Goal: Transaction & Acquisition: Subscribe to service/newsletter

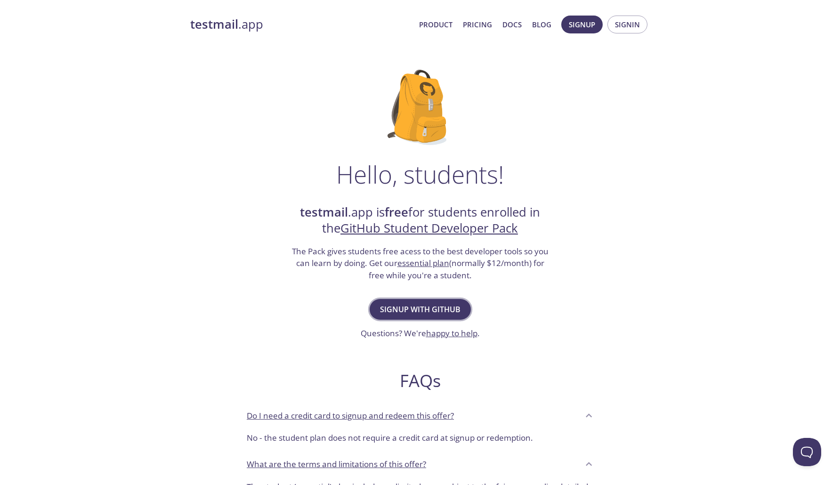
click at [433, 306] on span "Signup with GitHub" at bounding box center [420, 309] width 80 height 13
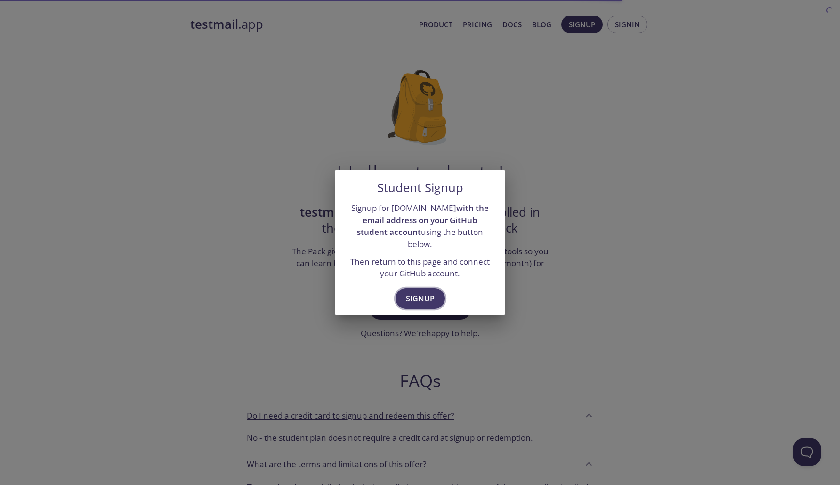
click at [426, 295] on span "Signup" at bounding box center [420, 298] width 29 height 13
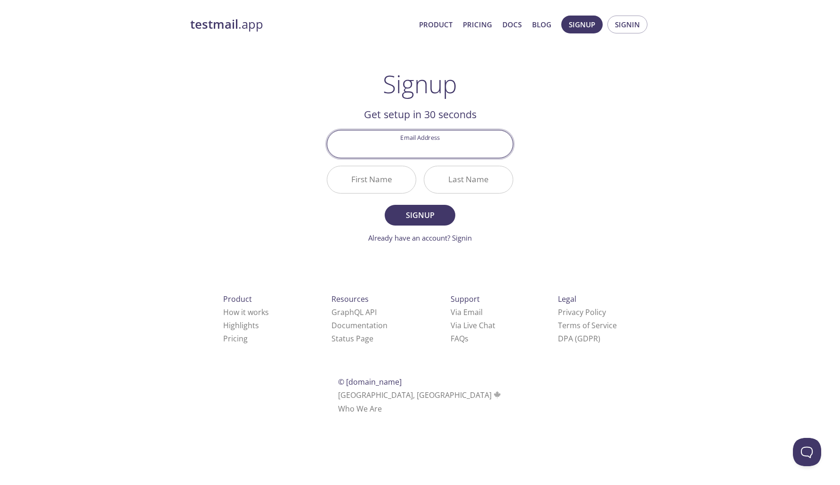
click at [428, 151] on input "Email Address" at bounding box center [419, 143] width 185 height 27
click at [607, 113] on div "testmail .app Product Pricing Docs Blog Signup Signin Signup Get setup in 30 se…" at bounding box center [420, 225] width 482 height 432
click at [596, 25] on button "Signup" at bounding box center [581, 25] width 41 height 18
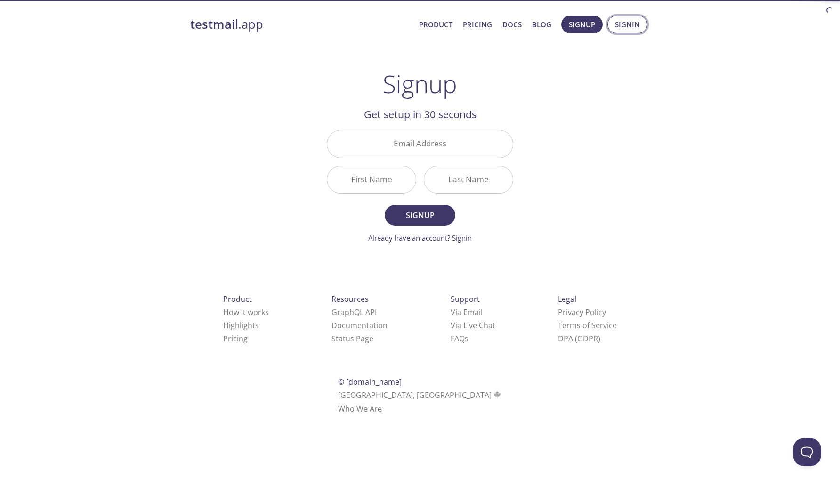
click at [626, 25] on span "Signin" at bounding box center [627, 24] width 25 height 12
